Goal: Find specific page/section: Find specific page/section

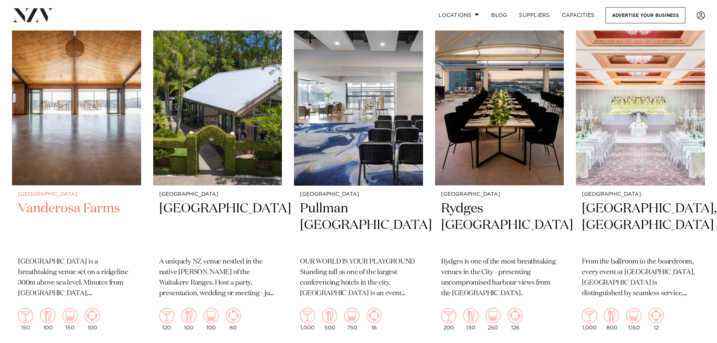
scroll to position [565, 0]
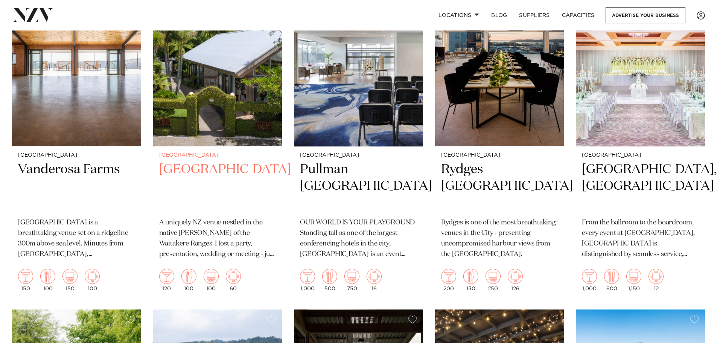
click at [186, 168] on h2 "[GEOGRAPHIC_DATA]" at bounding box center [217, 186] width 117 height 51
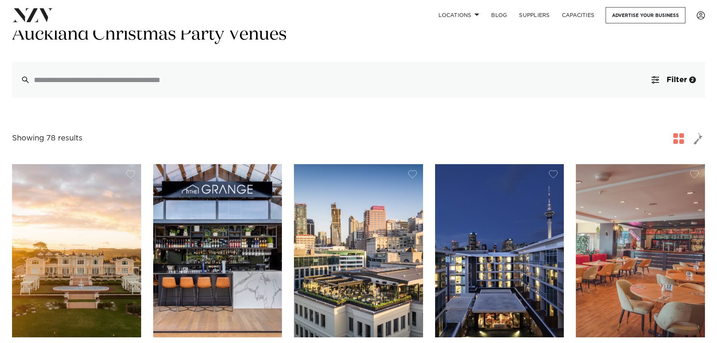
scroll to position [36, 0]
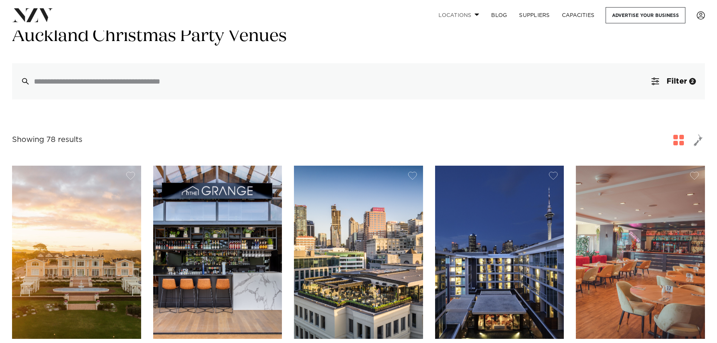
click at [475, 14] on span at bounding box center [477, 14] width 5 height 3
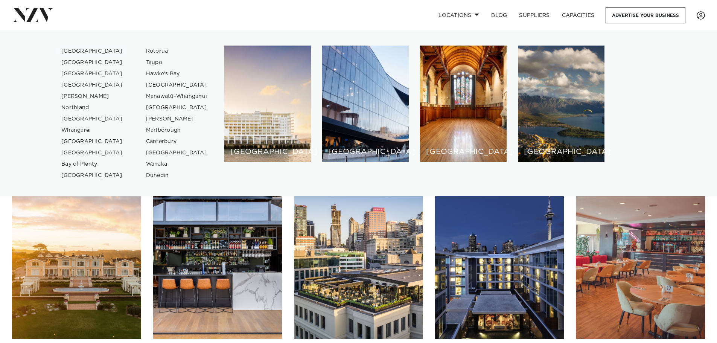
click at [87, 50] on link "[GEOGRAPHIC_DATA]" at bounding box center [91, 51] width 73 height 11
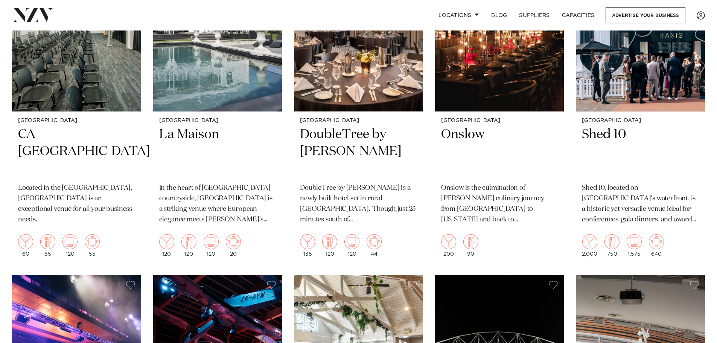
scroll to position [4291, 0]
